Goal: Find specific page/section: Locate a particular part of the current website

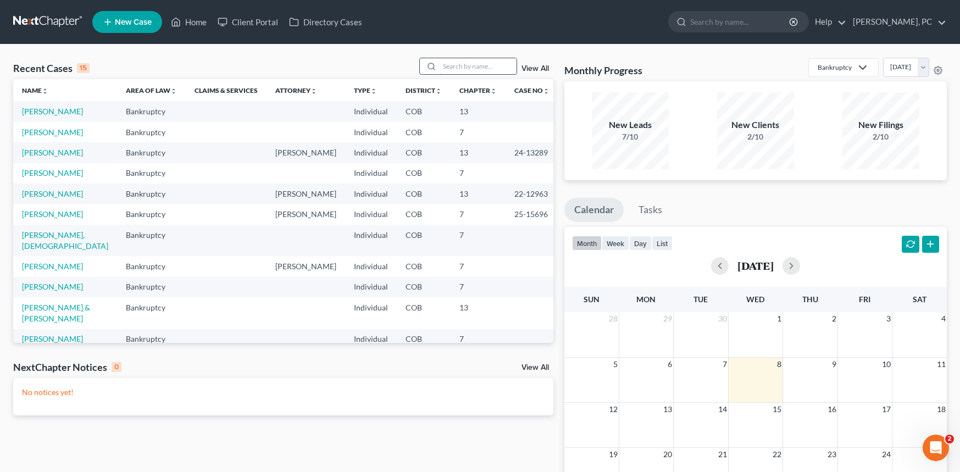
click at [476, 63] on input "search" at bounding box center [478, 66] width 77 height 16
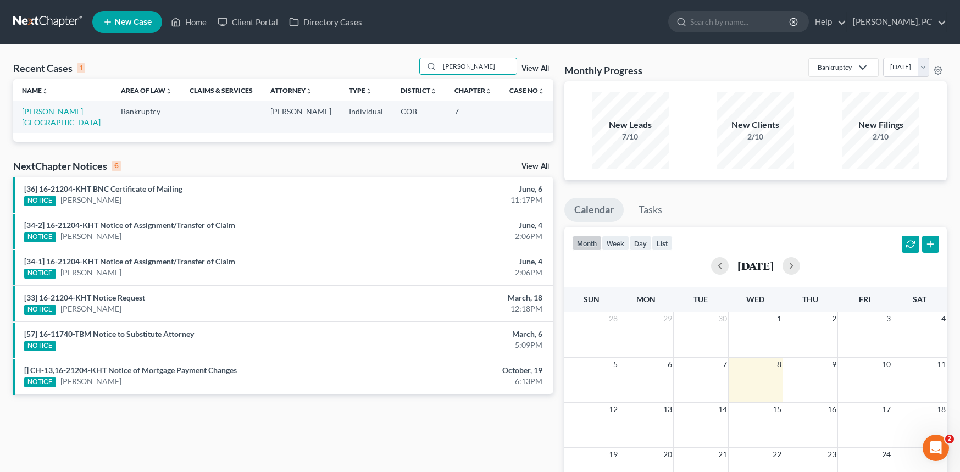
type input "[PERSON_NAME]"
click at [45, 108] on link "[PERSON_NAME][GEOGRAPHIC_DATA]" at bounding box center [61, 117] width 79 height 20
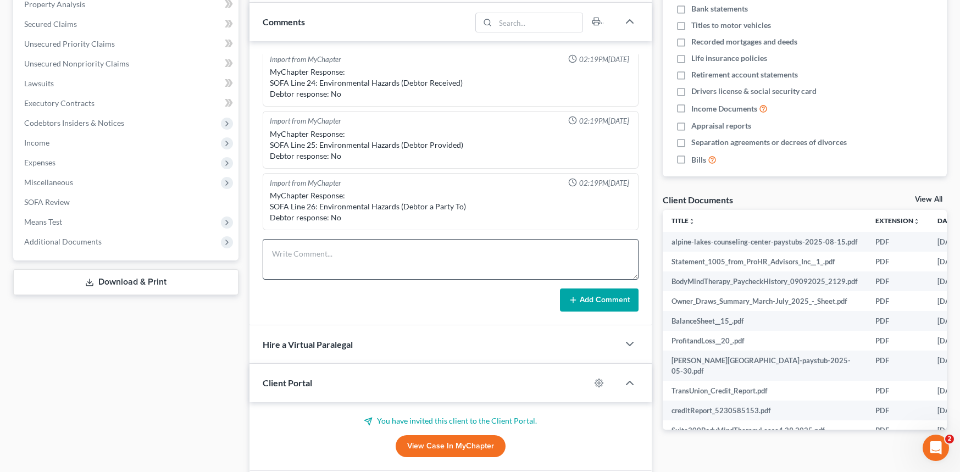
scroll to position [220, 0]
click at [436, 439] on link "View Case in MyChapter" at bounding box center [451, 445] width 110 height 22
click at [436, 448] on link "View Case in MyChapter" at bounding box center [451, 445] width 110 height 22
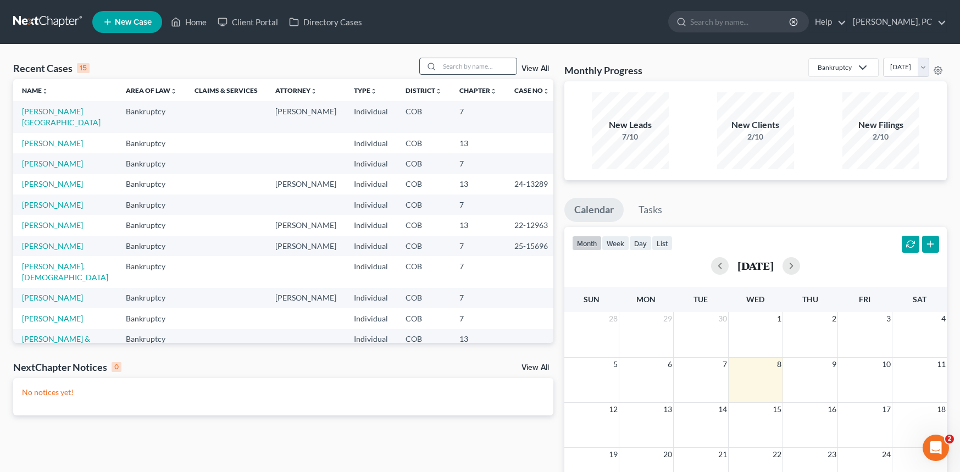
click at [465, 69] on input "search" at bounding box center [478, 66] width 77 height 16
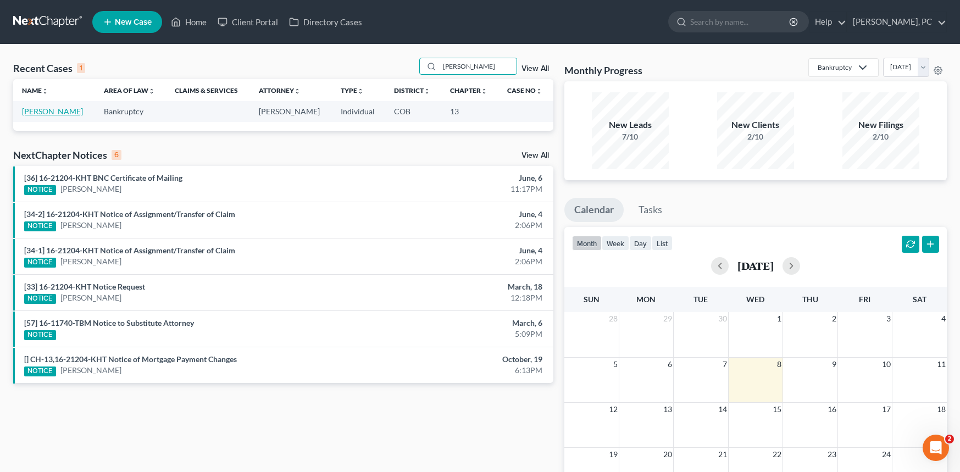
type input "varner"
drag, startPoint x: 51, startPoint y: 110, endPoint x: 62, endPoint y: 106, distance: 11.6
click at [51, 110] on link "Varner, Rex" at bounding box center [52, 111] width 61 height 9
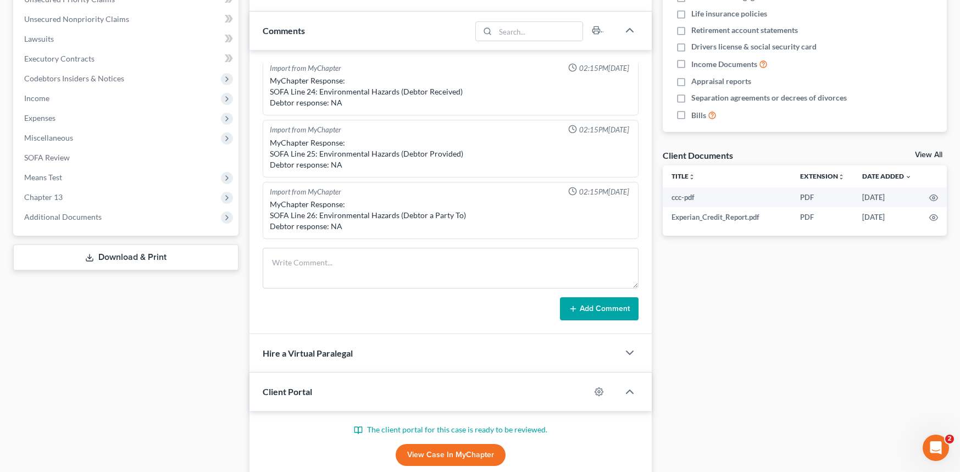
scroll to position [330, 0]
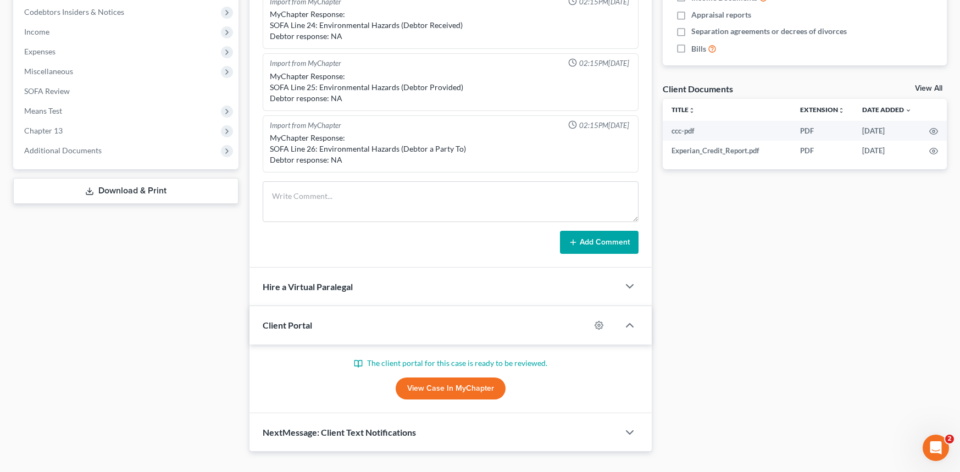
click at [434, 386] on link "View Case in MyChapter" at bounding box center [451, 388] width 110 height 22
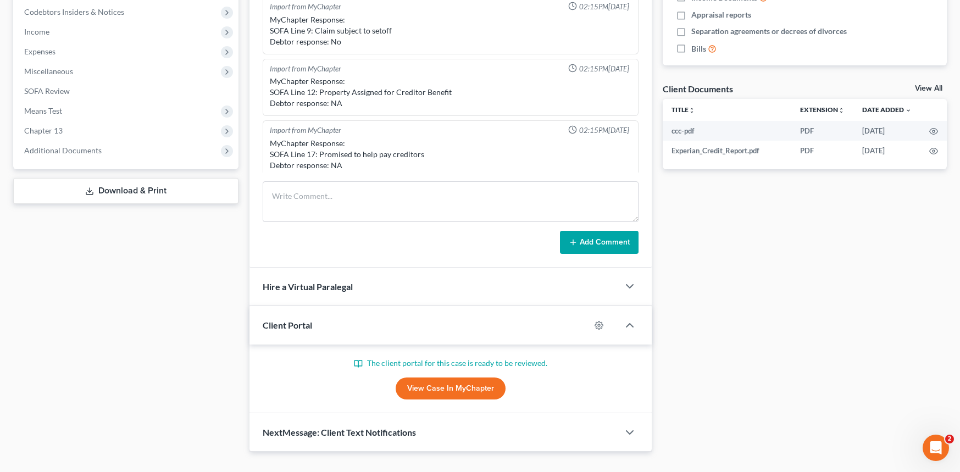
click at [434, 396] on link "View Case in MyChapter" at bounding box center [451, 388] width 110 height 22
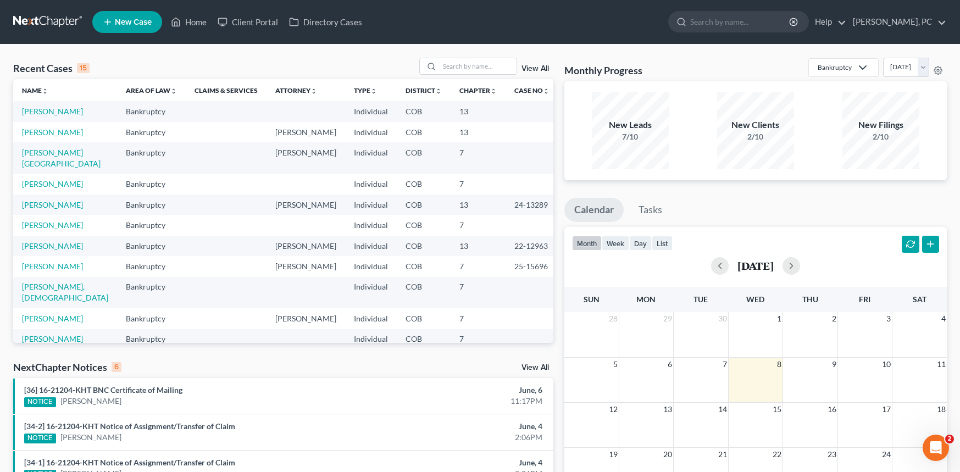
click at [52, 126] on td "Varner, Rex" at bounding box center [65, 132] width 104 height 20
click at [54, 130] on link "Varner, Rex" at bounding box center [52, 131] width 61 height 9
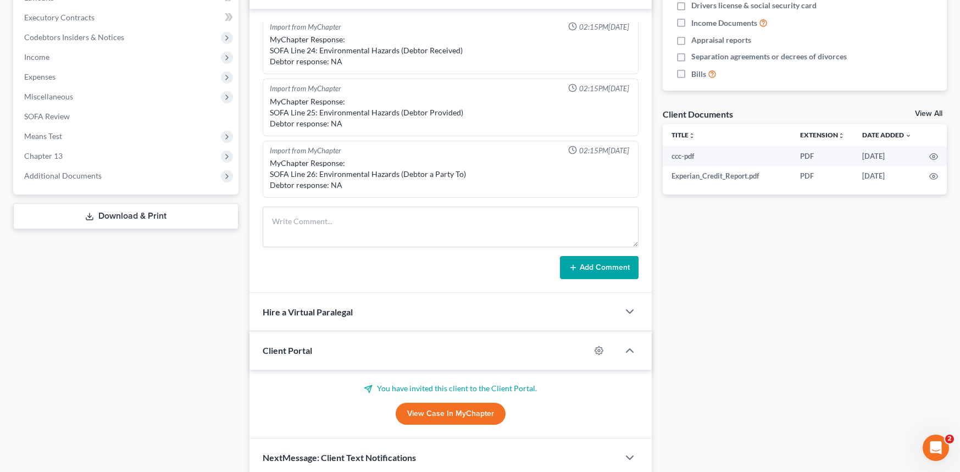
scroll to position [330, 0]
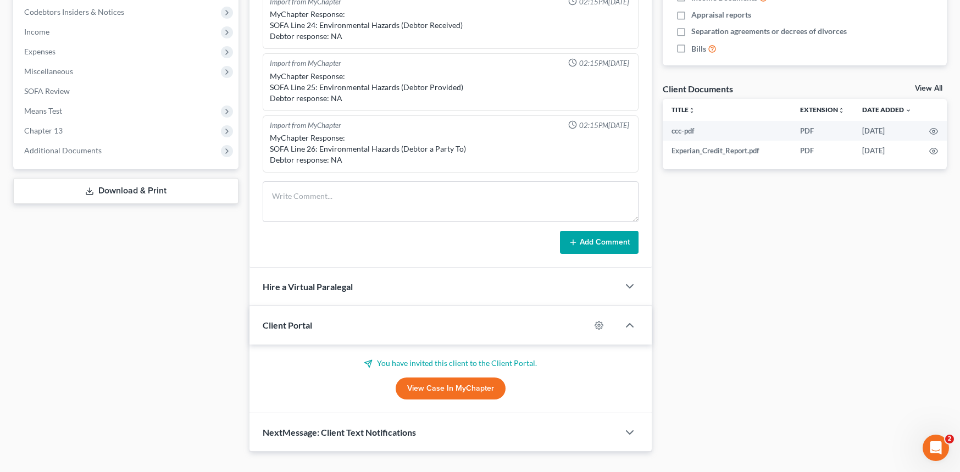
click at [453, 388] on link "View Case in MyChapter" at bounding box center [451, 388] width 110 height 22
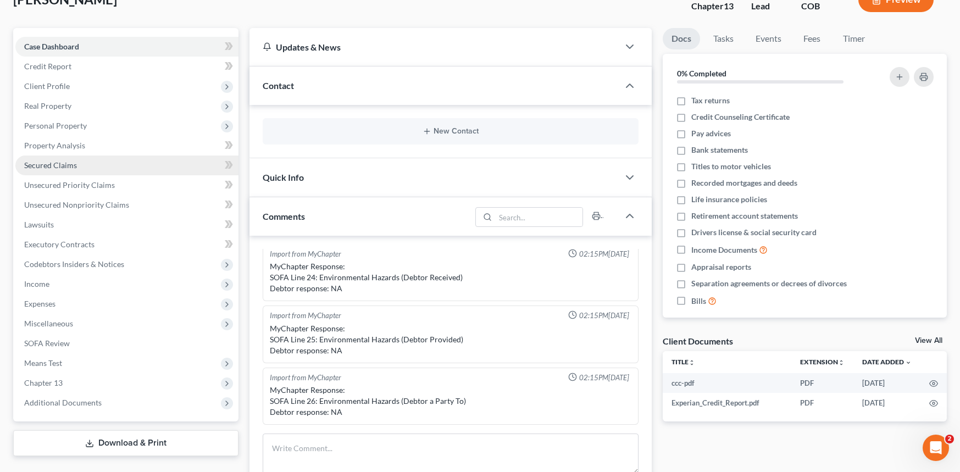
scroll to position [0, 0]
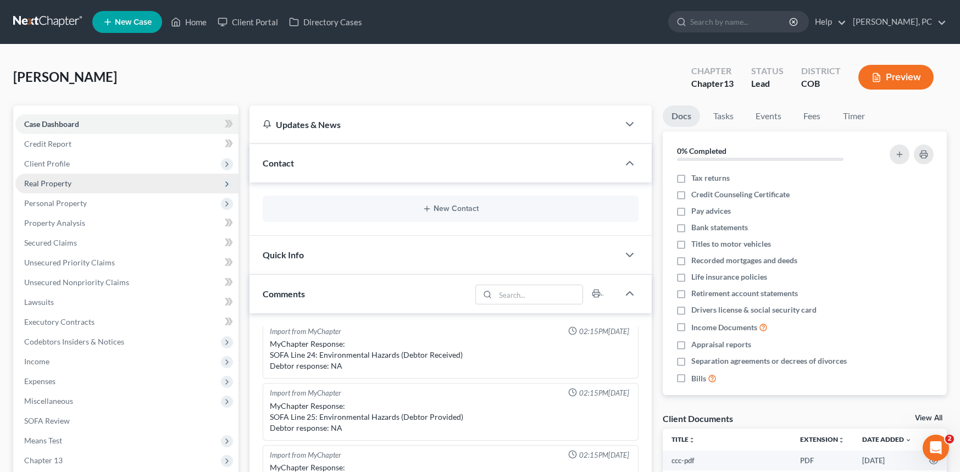
click at [53, 179] on span "Real Property" at bounding box center [47, 183] width 47 height 9
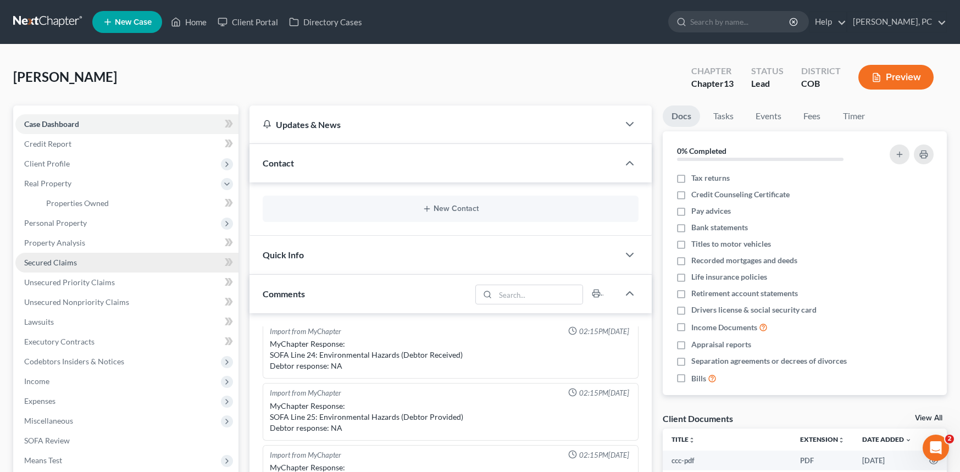
click at [65, 258] on span "Secured Claims" at bounding box center [50, 262] width 53 height 9
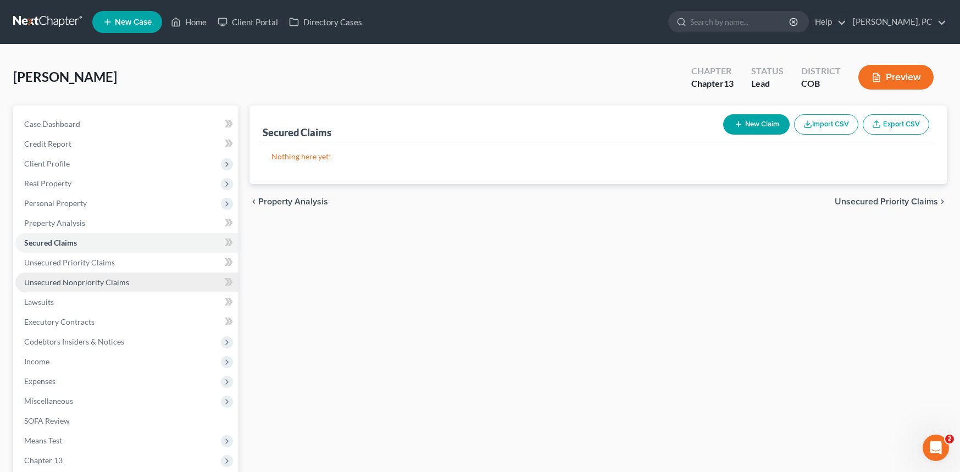
click at [74, 279] on span "Unsecured Nonpriority Claims" at bounding box center [76, 281] width 105 height 9
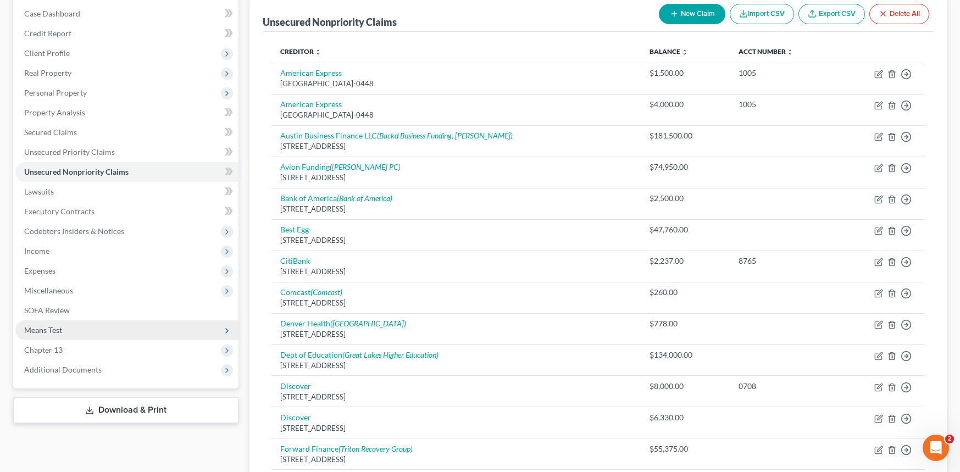
scroll to position [110, 0]
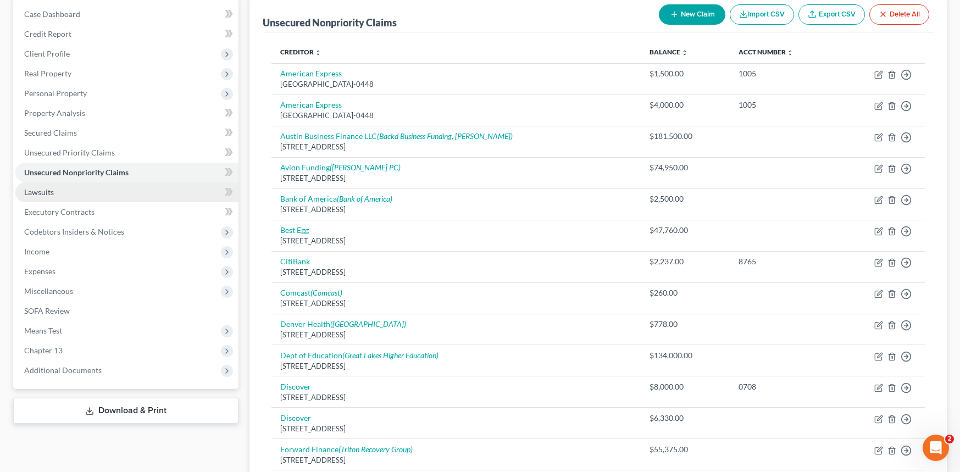
click at [39, 190] on span "Lawsuits" at bounding box center [39, 191] width 30 height 9
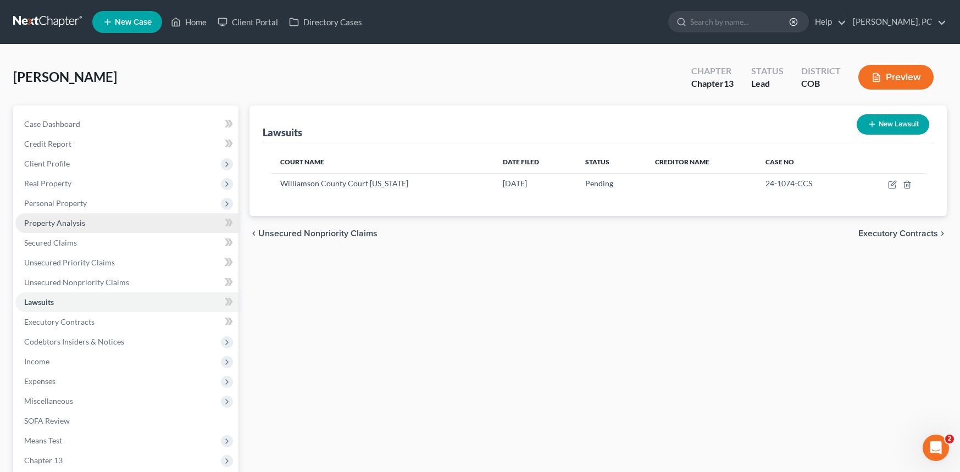
click at [69, 222] on span "Property Analysis" at bounding box center [54, 222] width 61 height 9
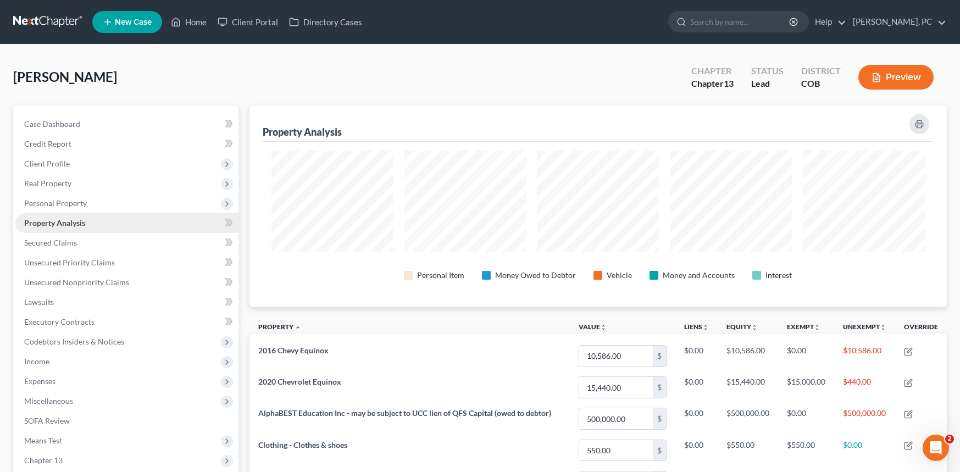
scroll to position [202, 698]
click at [46, 184] on span "Real Property" at bounding box center [47, 183] width 47 height 9
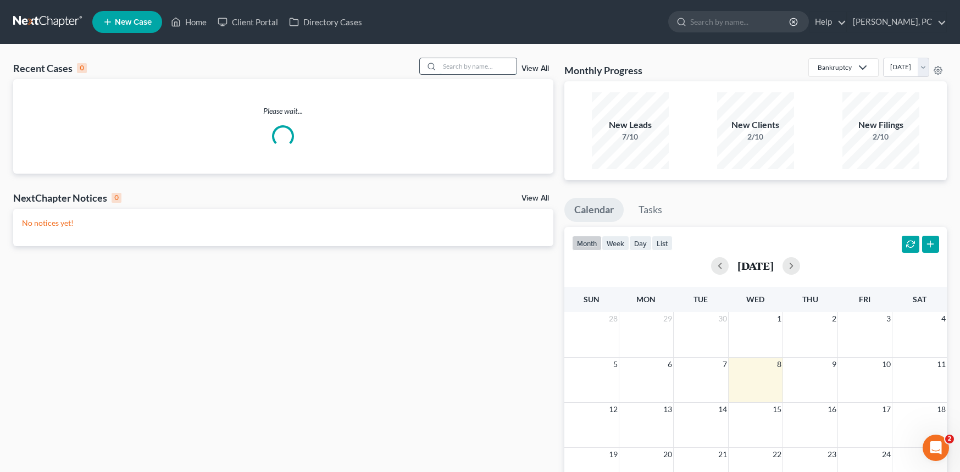
click at [460, 70] on input "search" at bounding box center [478, 66] width 77 height 16
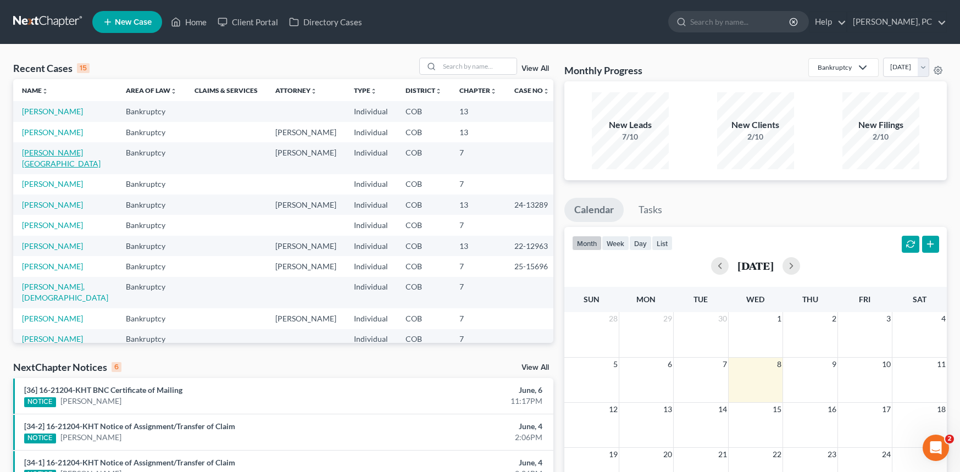
click at [60, 152] on link "[PERSON_NAME][GEOGRAPHIC_DATA]" at bounding box center [61, 158] width 79 height 20
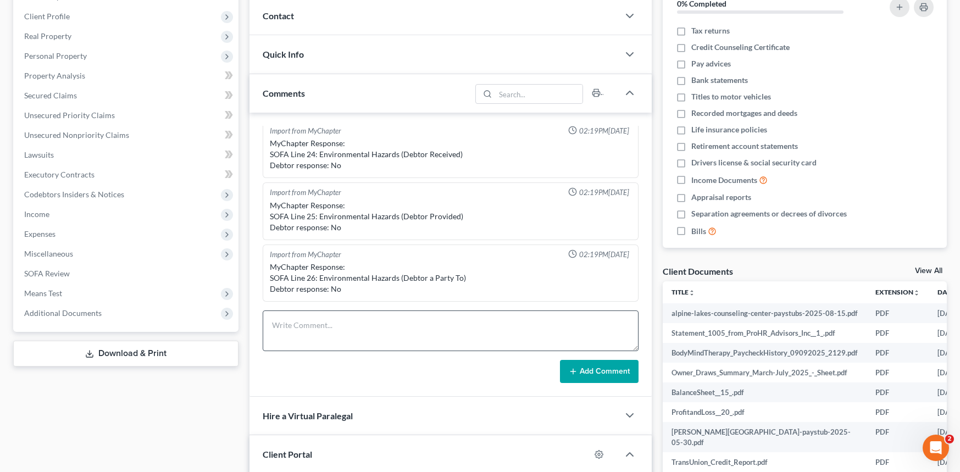
scroll to position [220, 0]
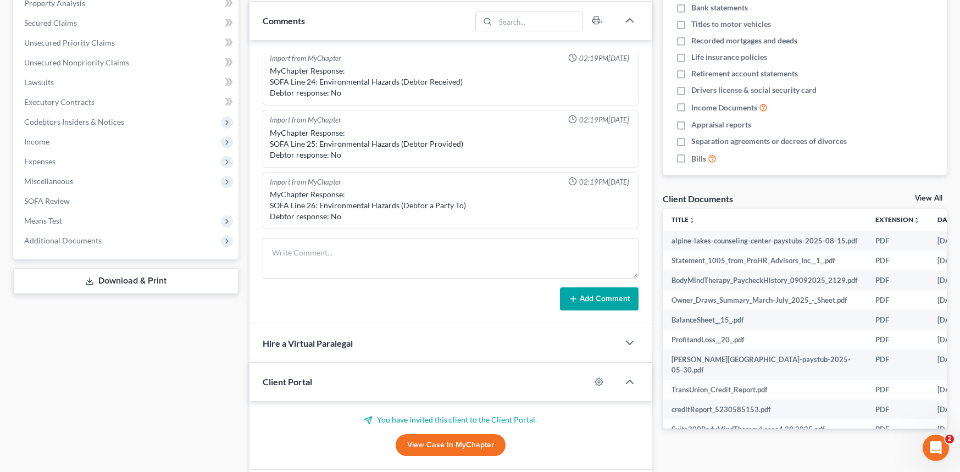
click at [451, 441] on link "View Case in MyChapter" at bounding box center [451, 445] width 110 height 22
